Goal: Transaction & Acquisition: Purchase product/service

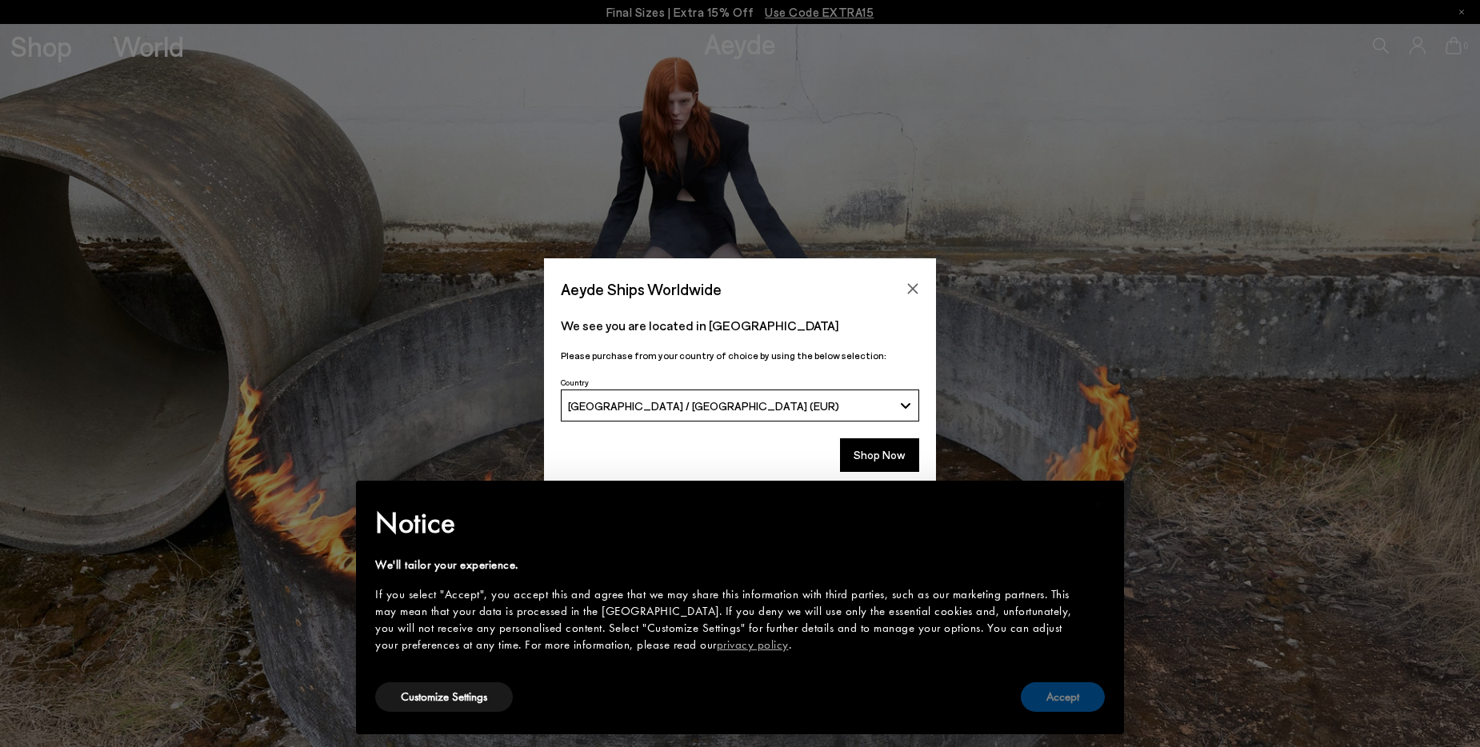
click at [1061, 699] on button "Accept" at bounding box center [1063, 697] width 84 height 30
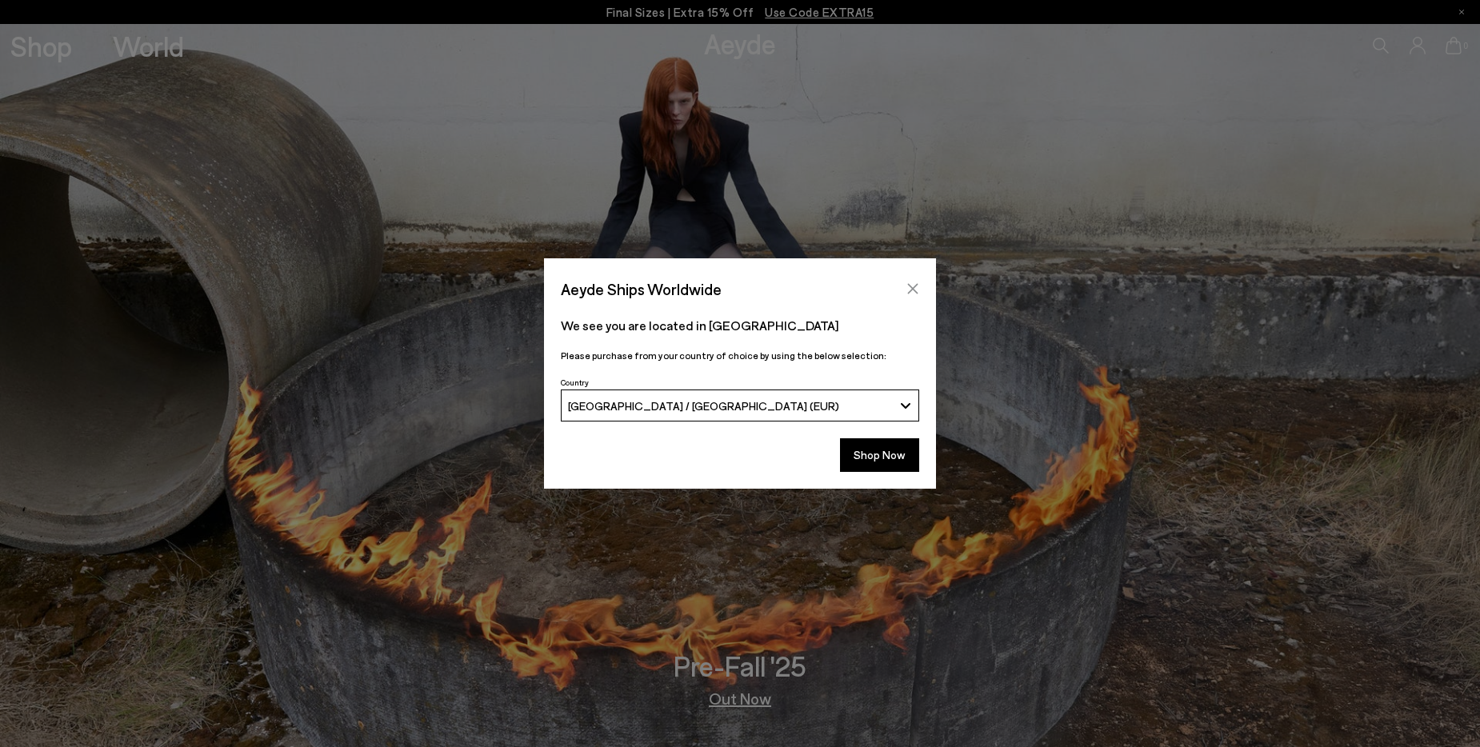
click at [913, 289] on icon "Close" at bounding box center [913, 289] width 10 height 10
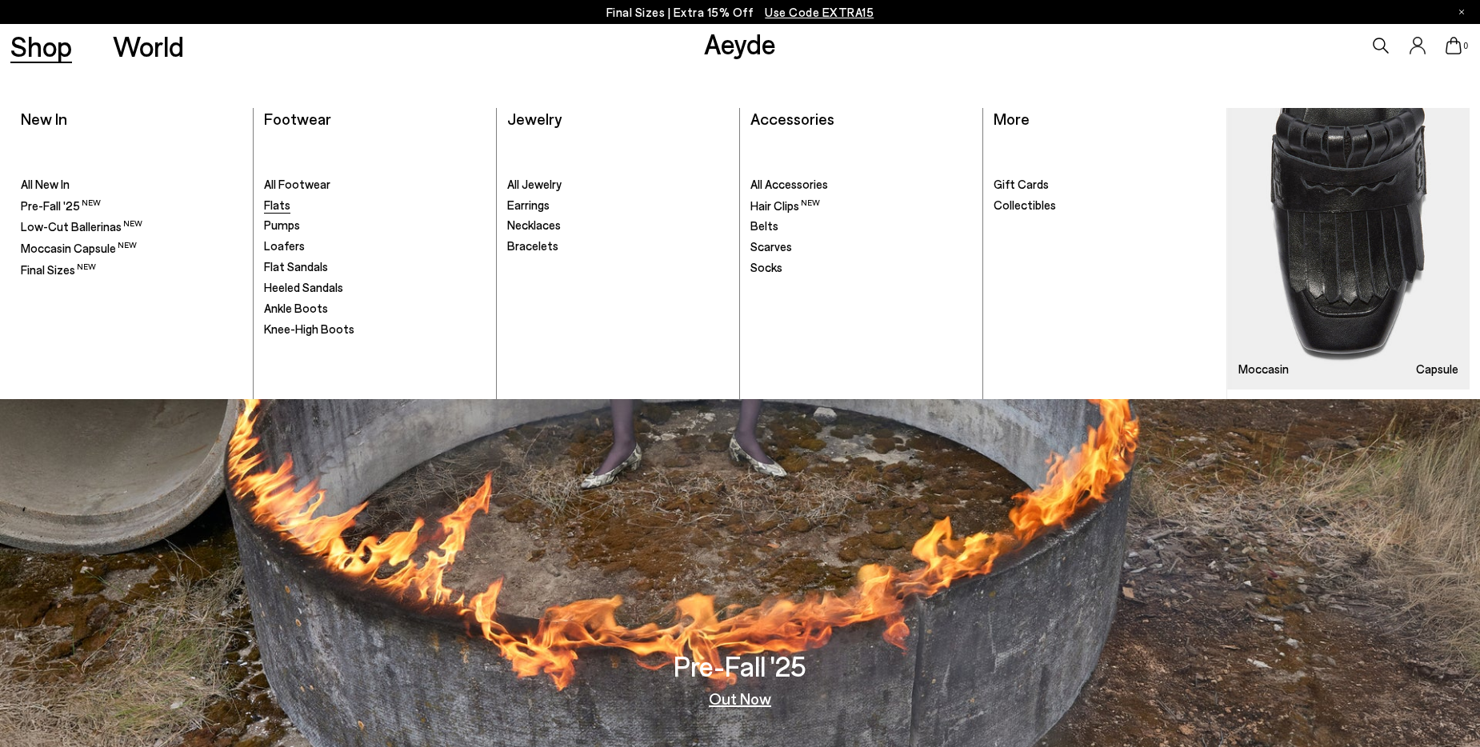
click at [280, 208] on span "Flats" at bounding box center [277, 205] width 26 height 14
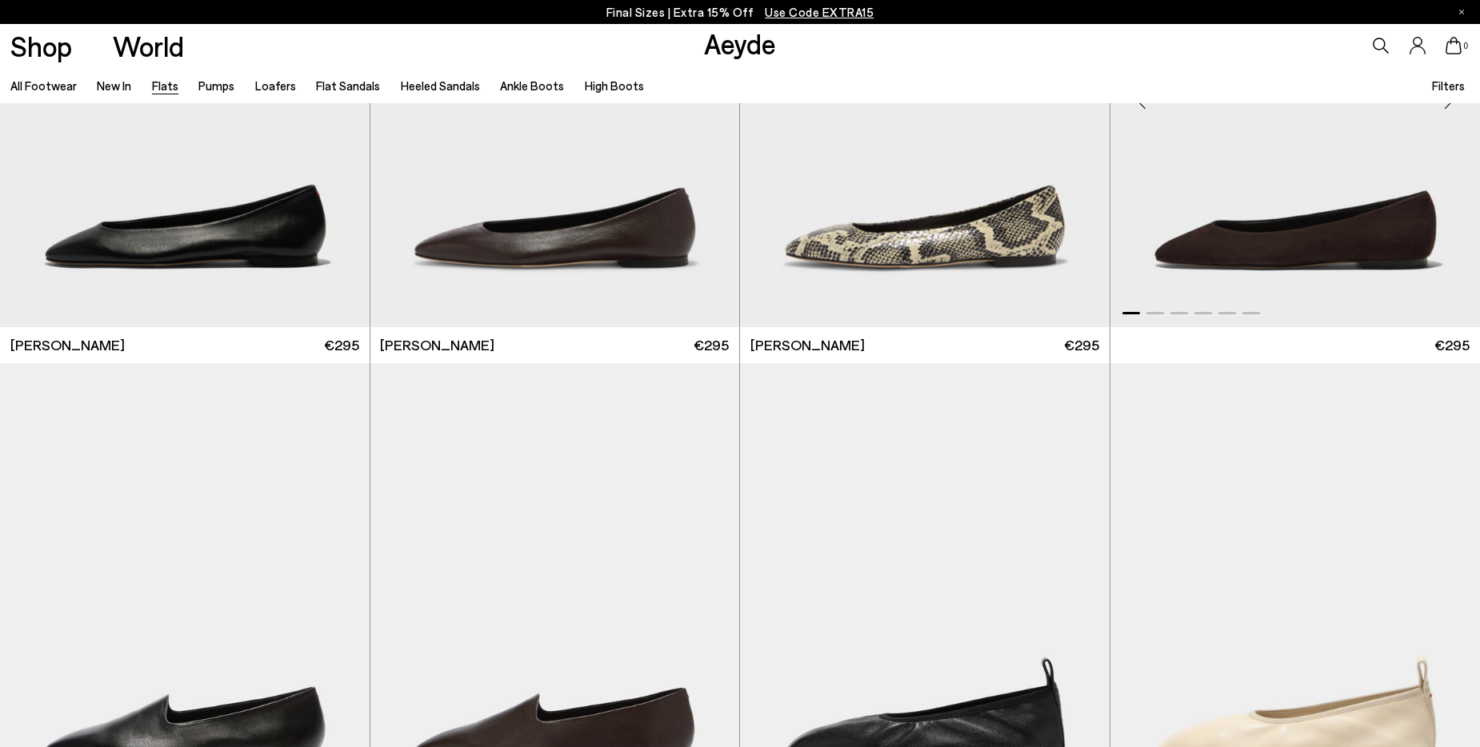
scroll to position [560, 0]
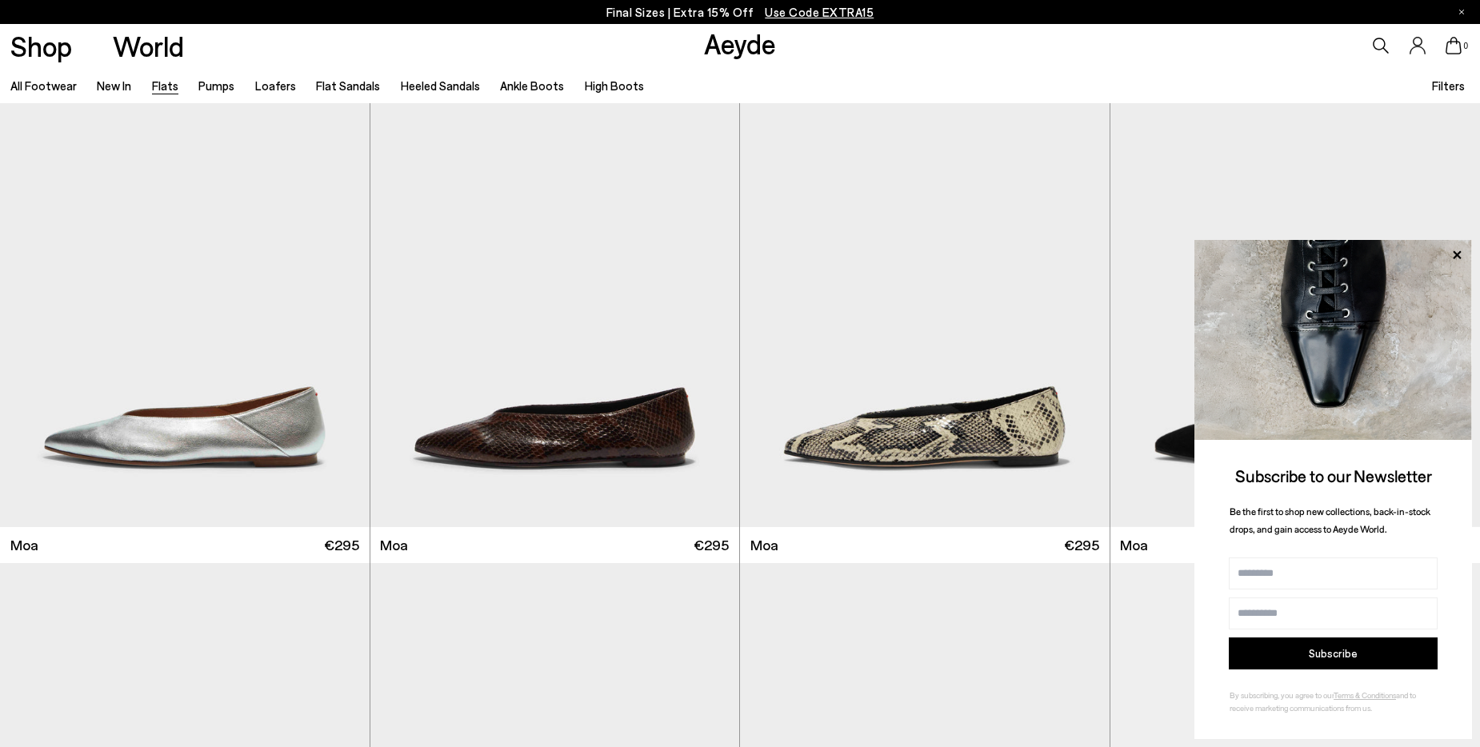
scroll to position [3359, 0]
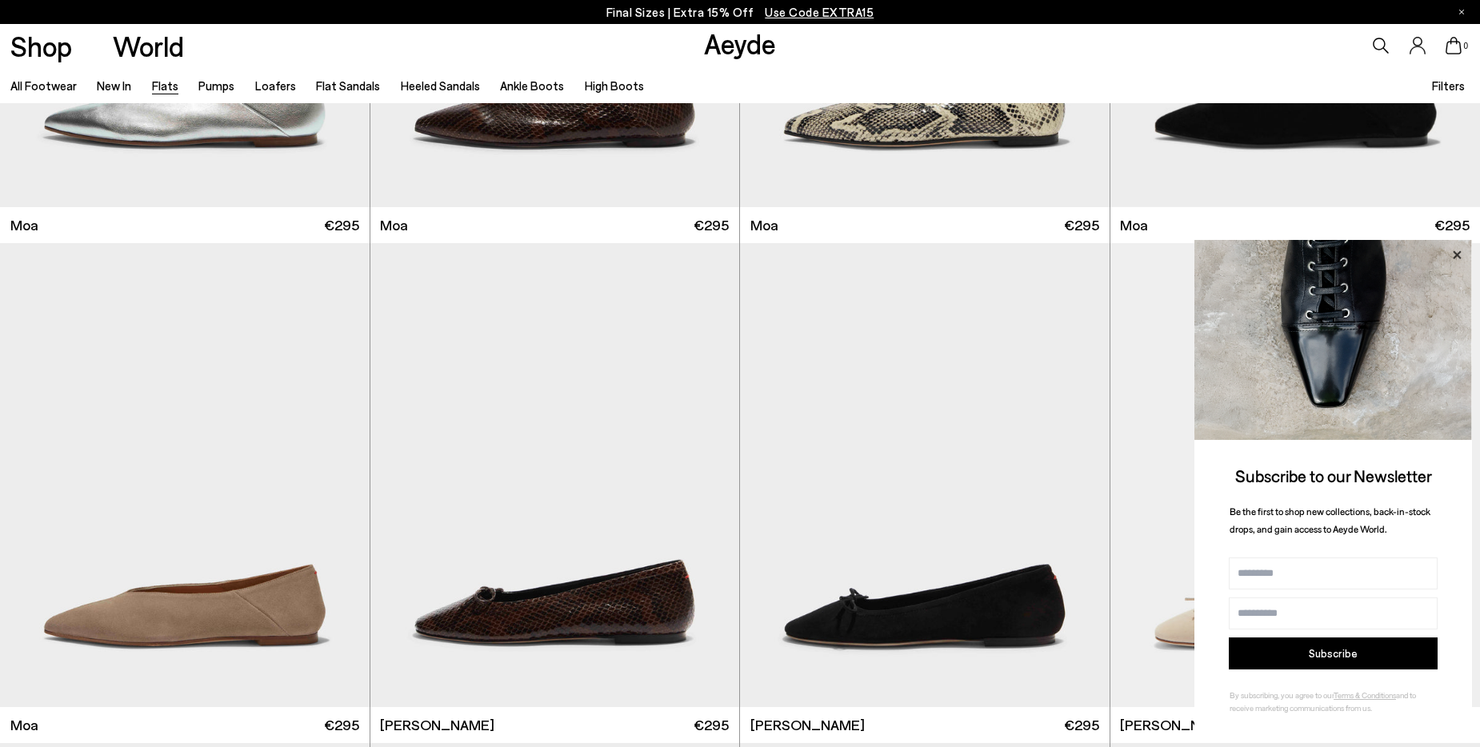
click at [1459, 257] on icon at bounding box center [1456, 254] width 8 height 8
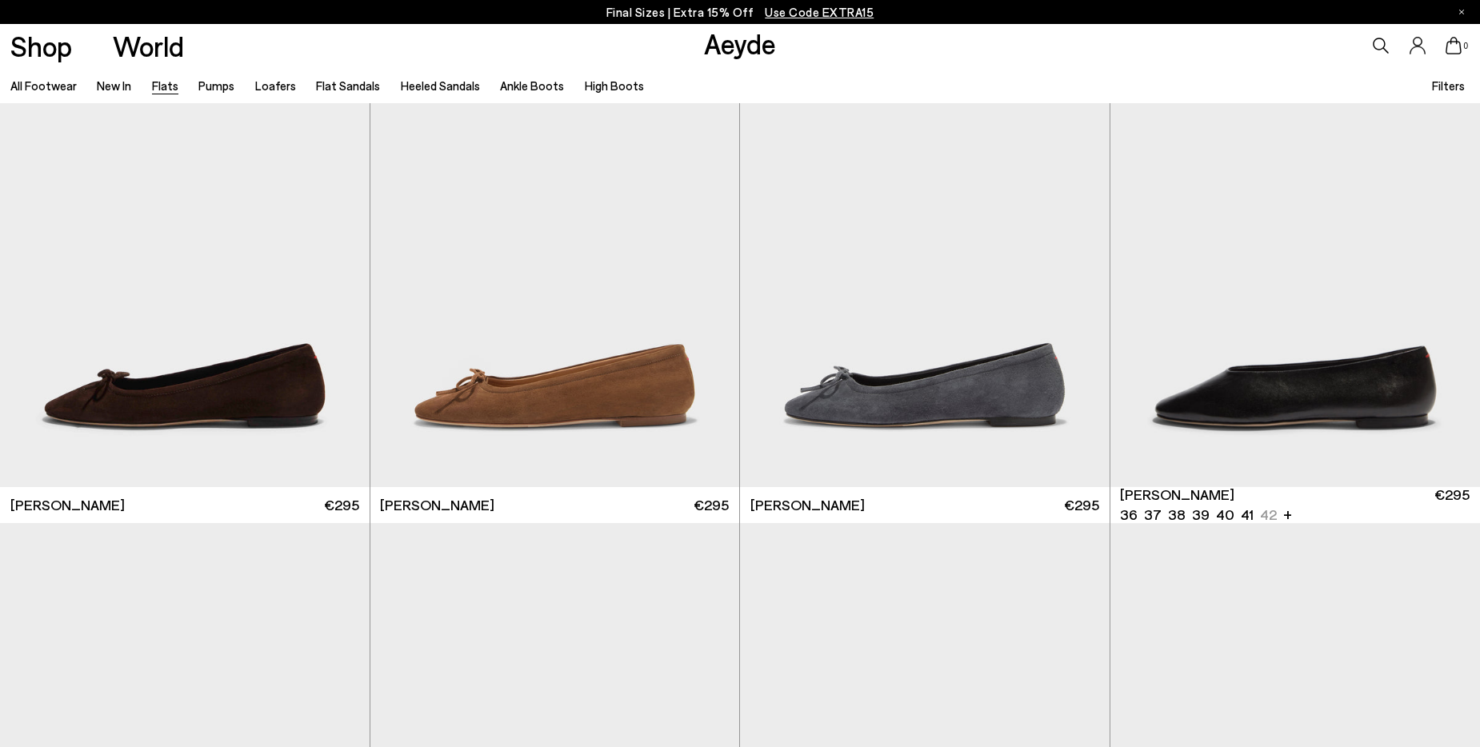
scroll to position [4479, 0]
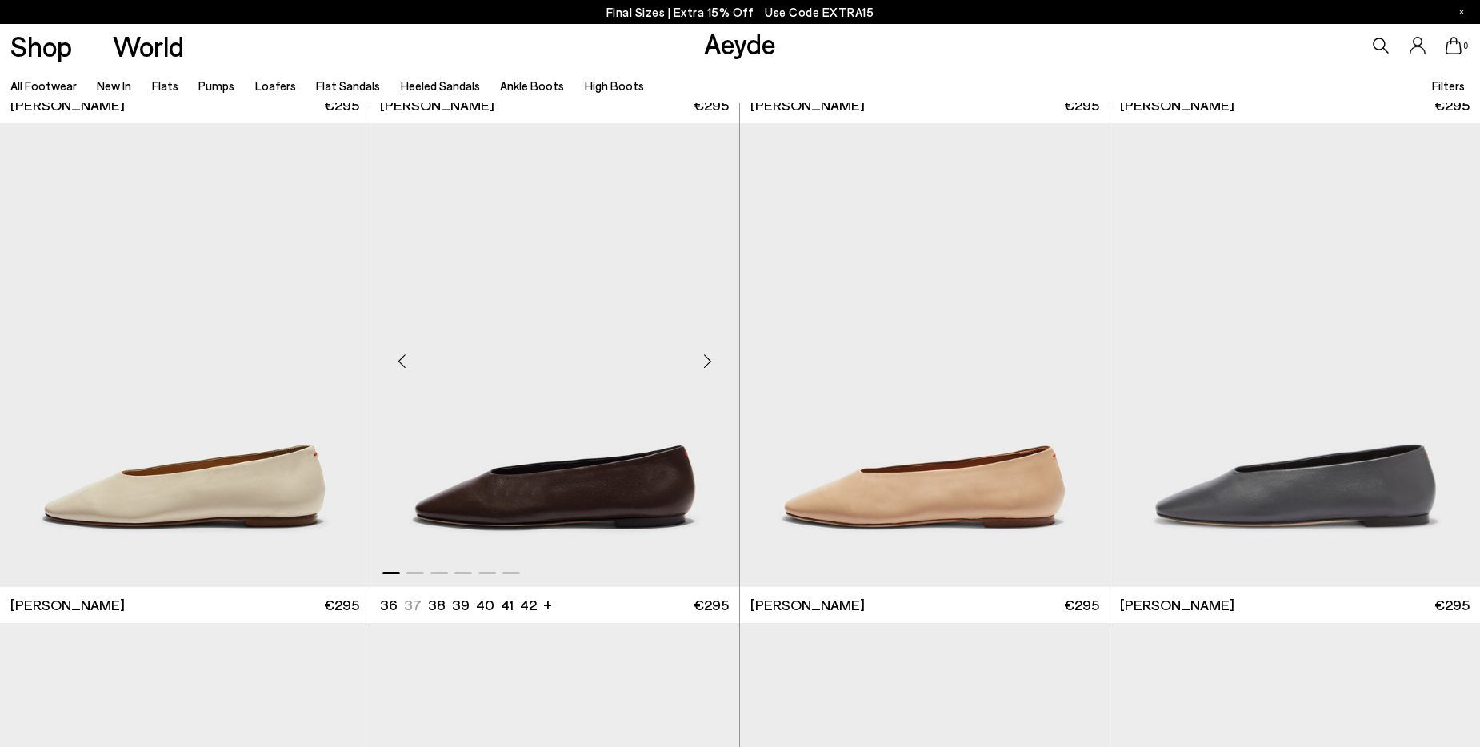
click at [497, 462] on img "1 / 6" at bounding box center [555, 355] width 370 height 464
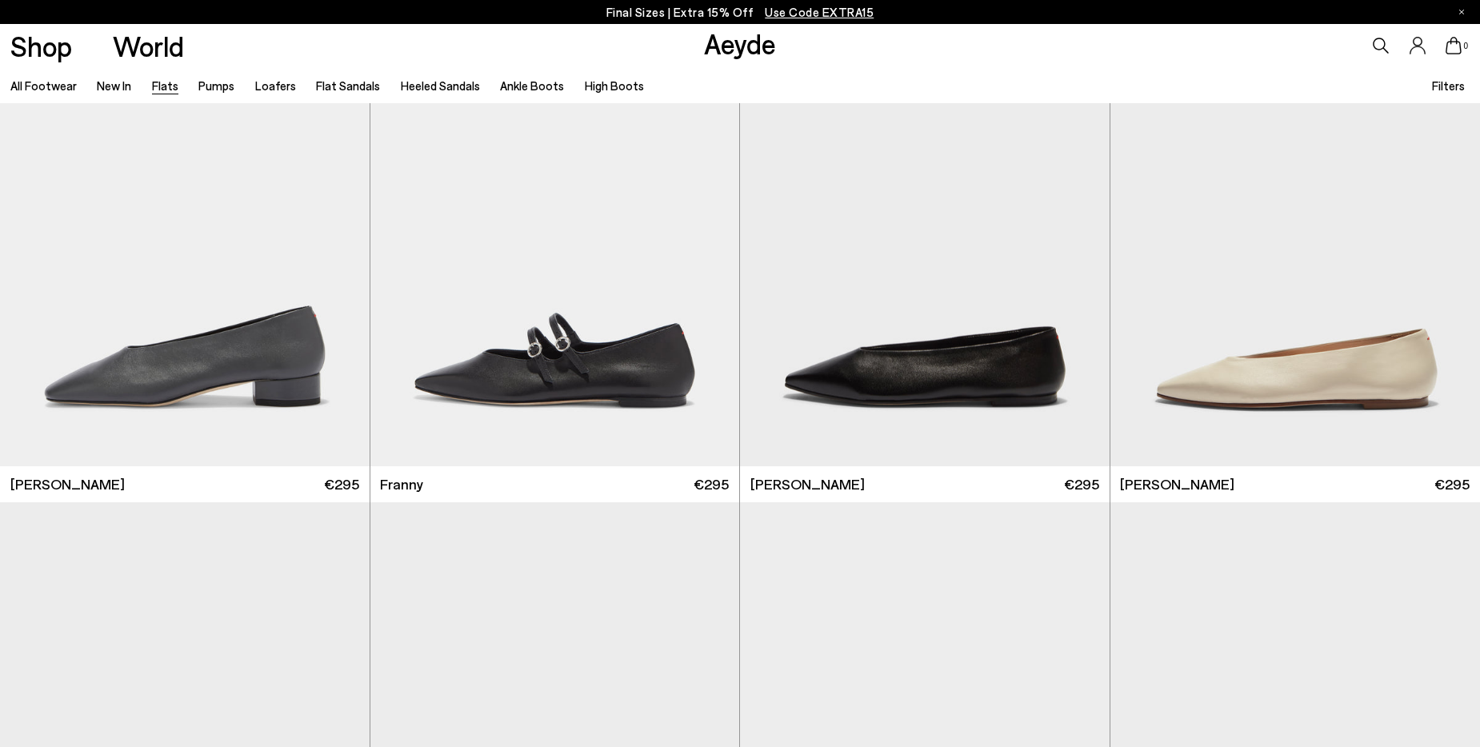
scroll to position [5839, 0]
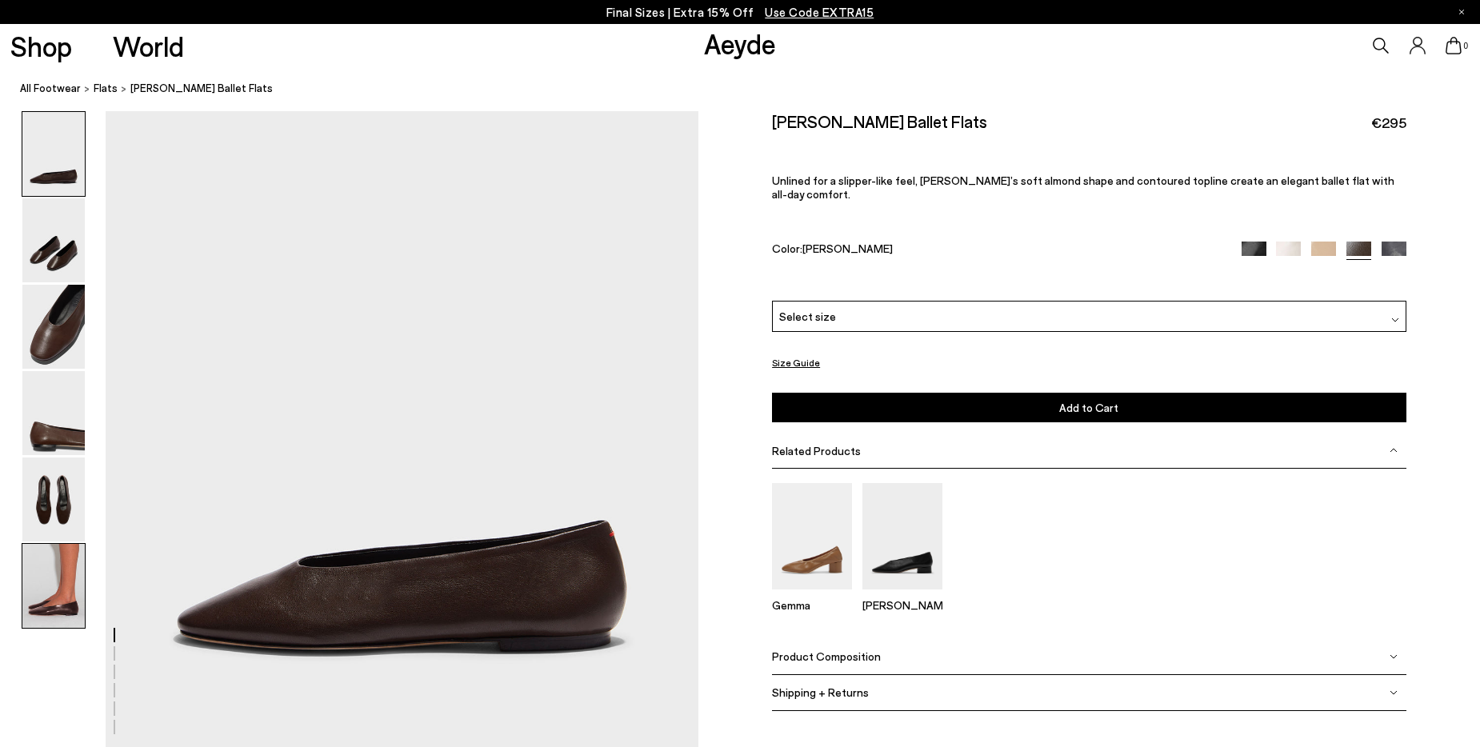
click at [60, 579] on img at bounding box center [53, 586] width 62 height 84
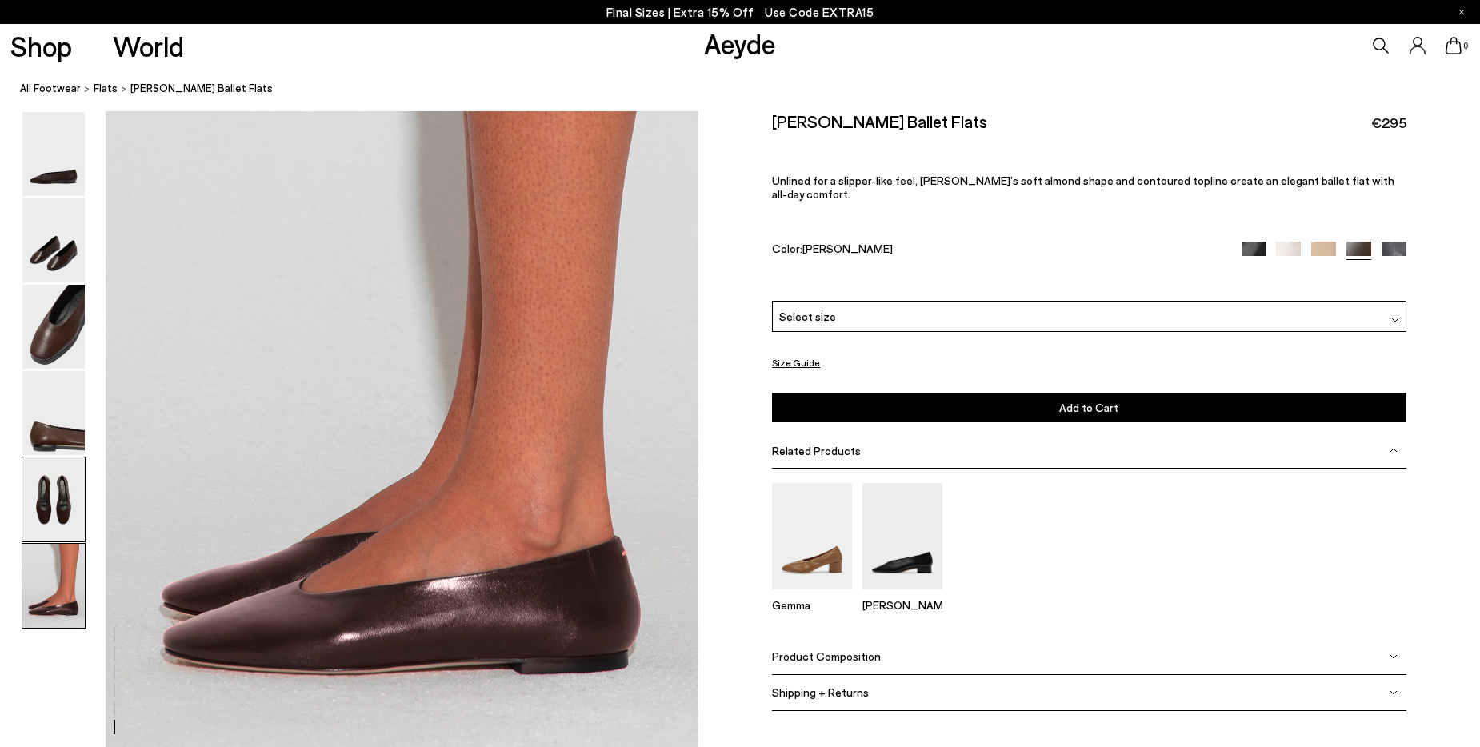
click at [70, 477] on img at bounding box center [53, 499] width 62 height 84
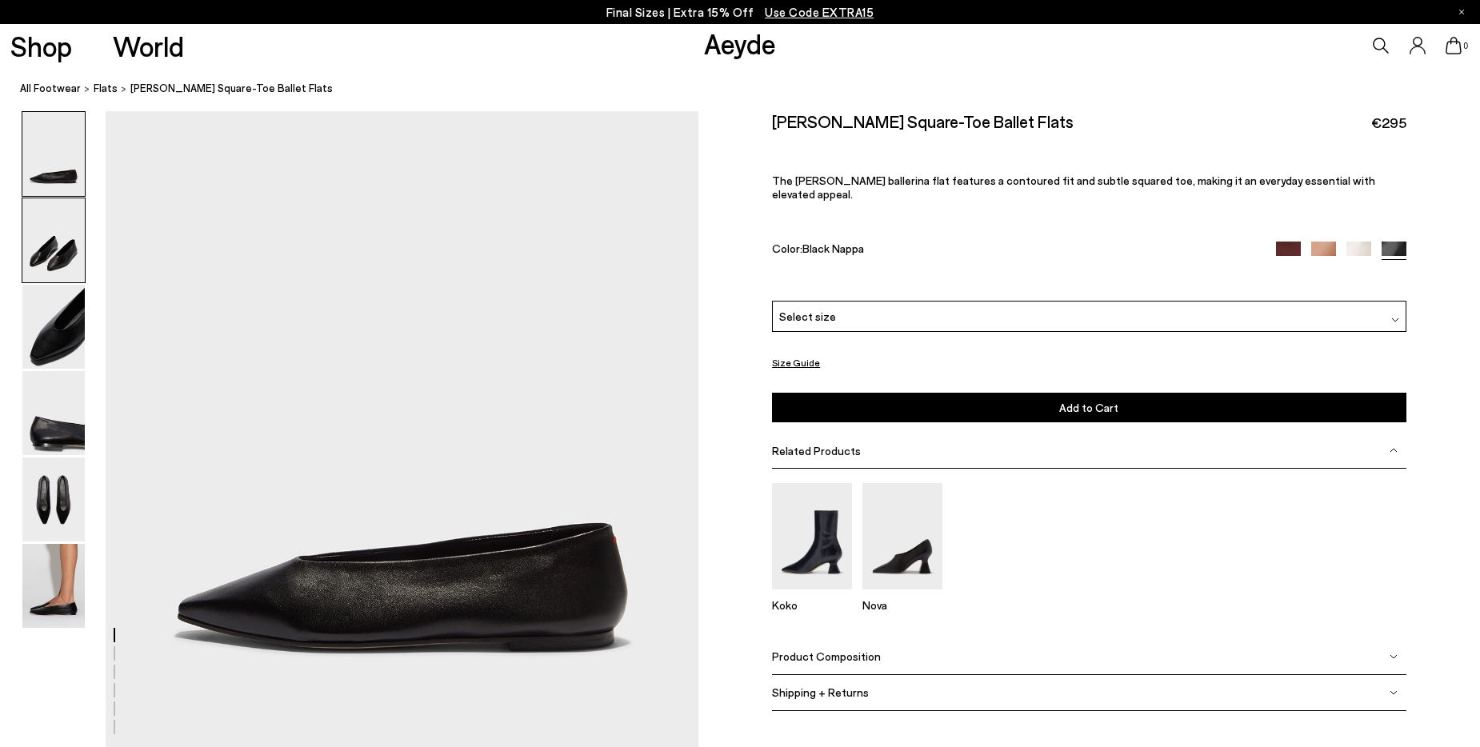
click at [62, 257] on img at bounding box center [53, 240] width 62 height 84
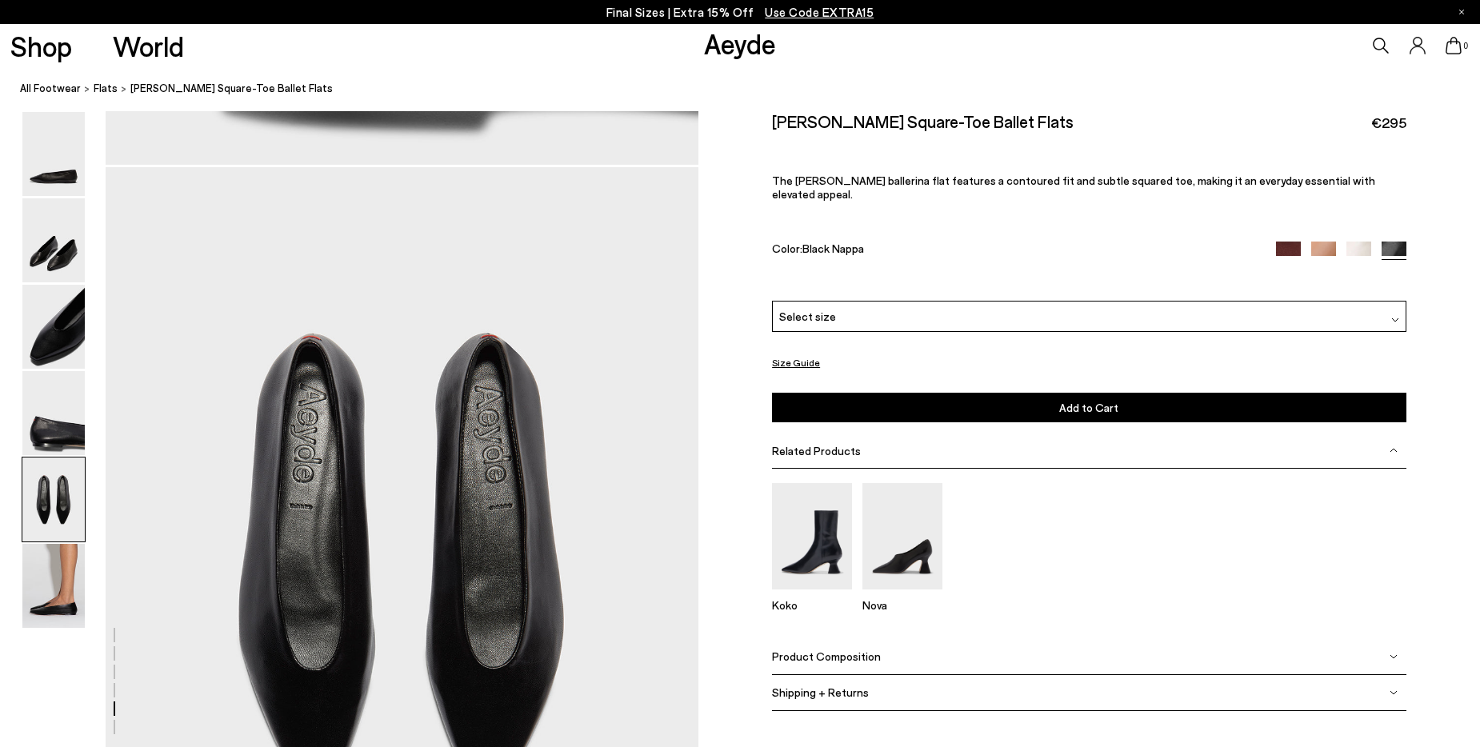
scroll to position [3199, 0]
